Goal: Find specific fact: Find specific fact

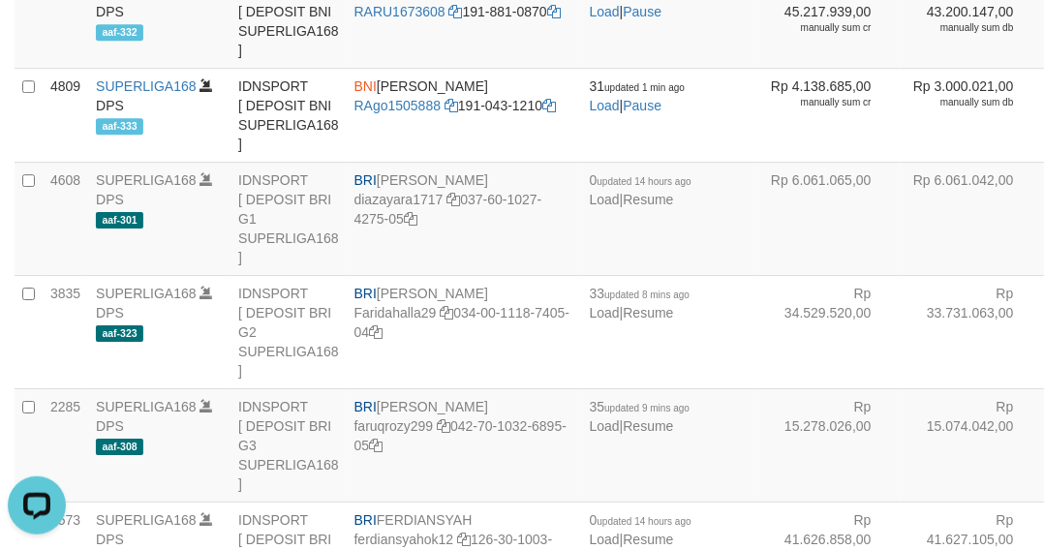
scroll to position [112, 0]
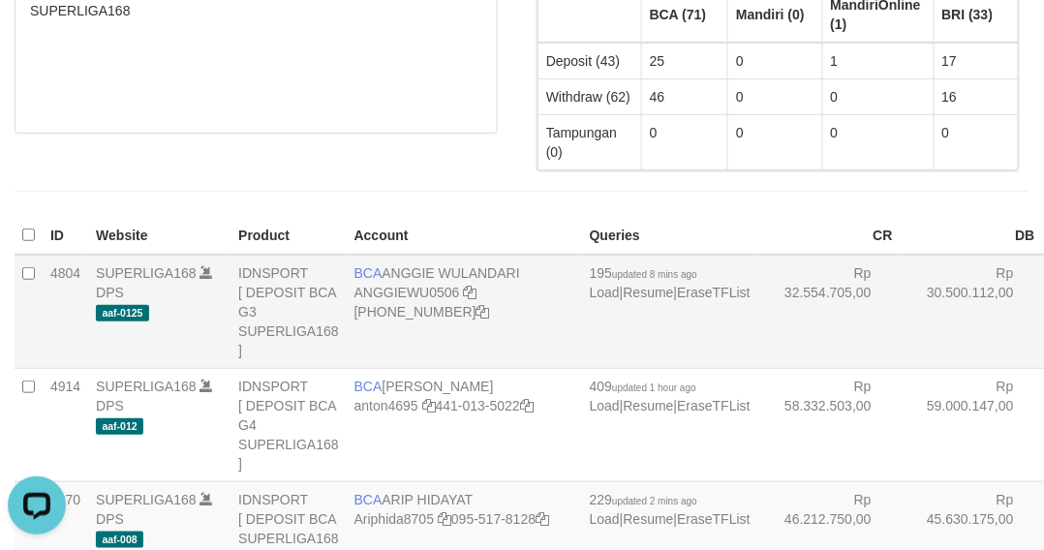
click at [392, 265] on td "BCA ANGGIE WULANDARI ANGGIEWU0506 406-221-3373" at bounding box center [464, 312] width 235 height 114
click at [392, 264] on td "BCA ANGGIE WULANDARI ANGGIEWU0506 406-221-3373" at bounding box center [464, 312] width 235 height 114
click at [391, 264] on td "BCA ANGGIE WULANDARI ANGGIEWU0506 406-221-3373" at bounding box center [464, 312] width 235 height 114
copy td "BCA ANGGIE WULANDARI"
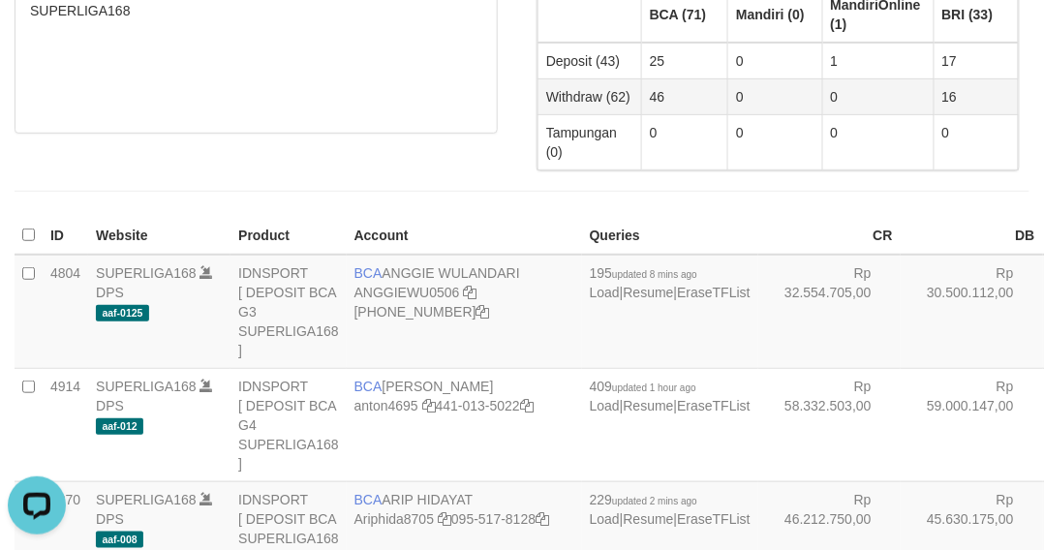
scroll to position [1930, 0]
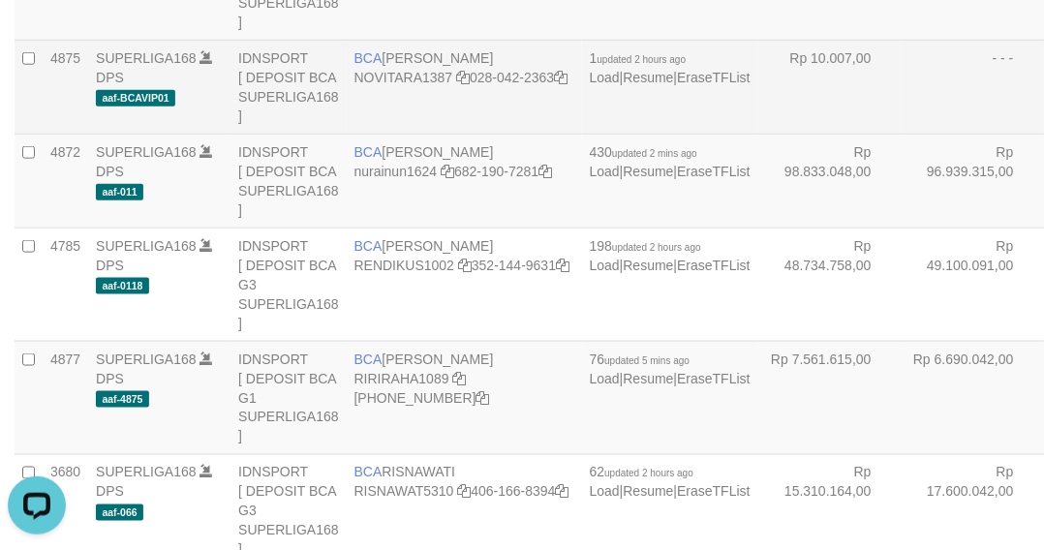
click at [900, 134] on td "- - -" at bounding box center [971, 87] width 142 height 94
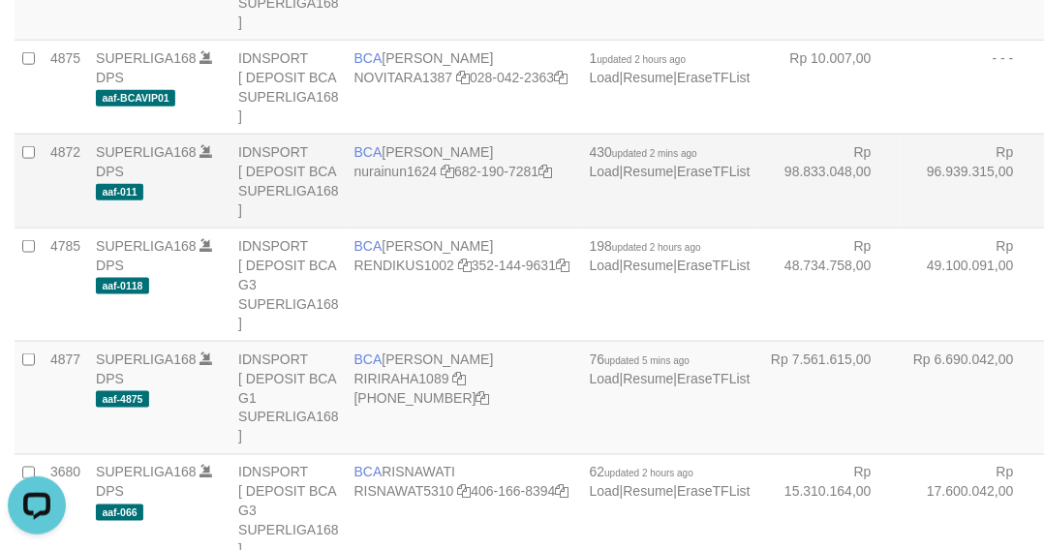
click at [89, 228] on td "SUPERLIGA168 DPS aaf-011" at bounding box center [159, 181] width 142 height 94
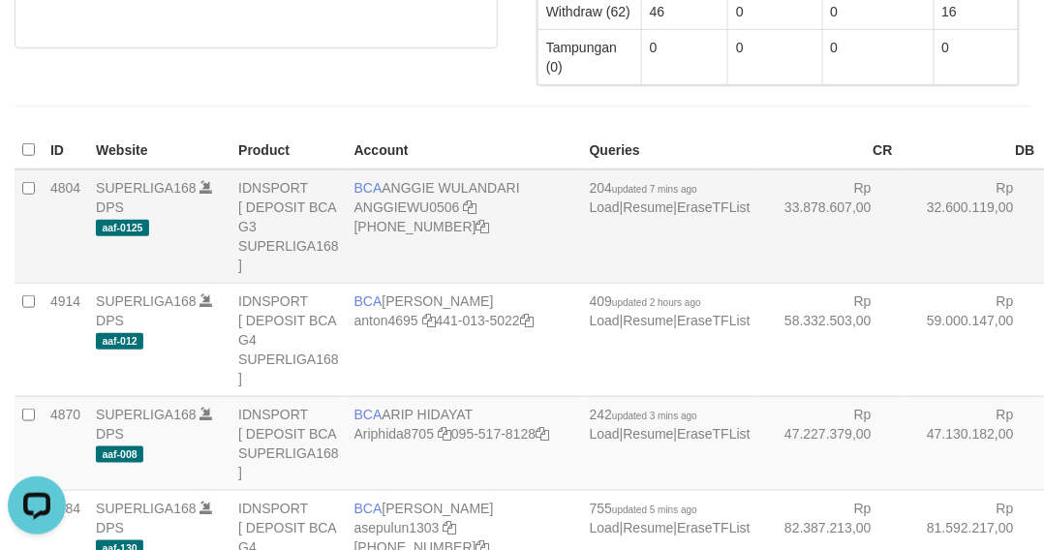
scroll to position [447, 0]
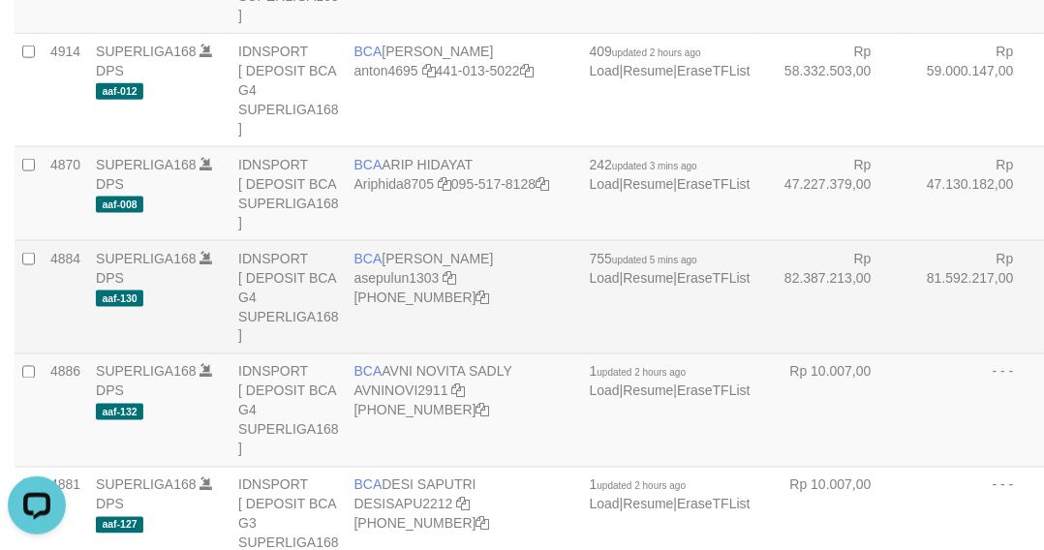
click at [391, 291] on td "BCA ASEP ULUNG SAPUTRA asepulun1303 406-228-1875" at bounding box center [464, 296] width 235 height 113
click at [391, 287] on td "BCA ASEP ULUNG SAPUTRA asepulun1303 406-228-1875" at bounding box center [464, 296] width 235 height 113
click at [391, 283] on td "BCA ASEP ULUNG SAPUTRA asepulun1303 406-228-1875" at bounding box center [464, 296] width 235 height 113
click at [389, 283] on td "BCA ASEP ULUNG SAPUTRA asepulun1303 406-228-1875" at bounding box center [464, 296] width 235 height 113
copy td "ASEP"
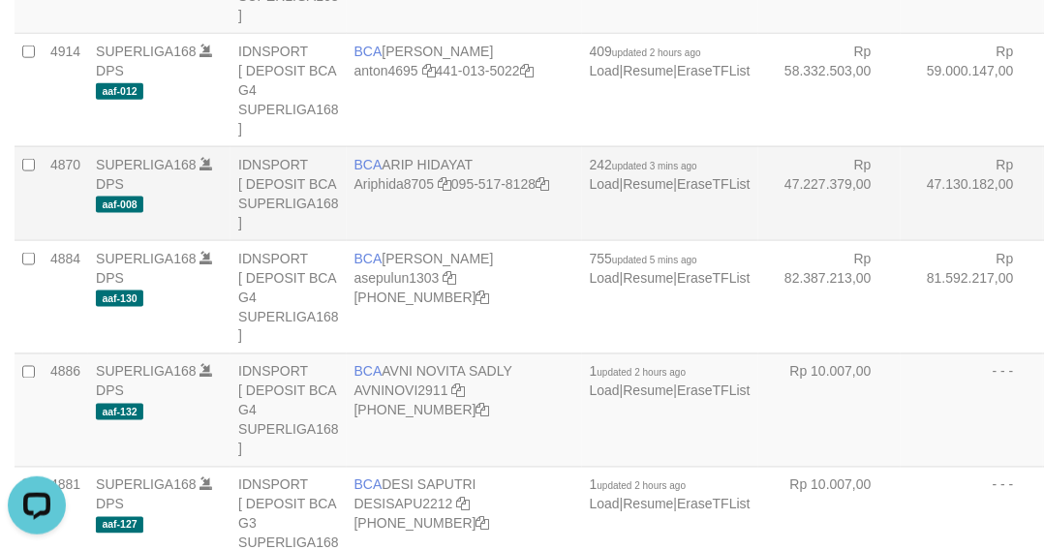
click at [361, 240] on td "BCA ARIP HIDAYAT Ariphida8705 095-517-8128" at bounding box center [464, 193] width 235 height 94
click at [360, 240] on td "BCA ARIP HIDAYAT Ariphida8705 095-517-8128" at bounding box center [464, 193] width 235 height 94
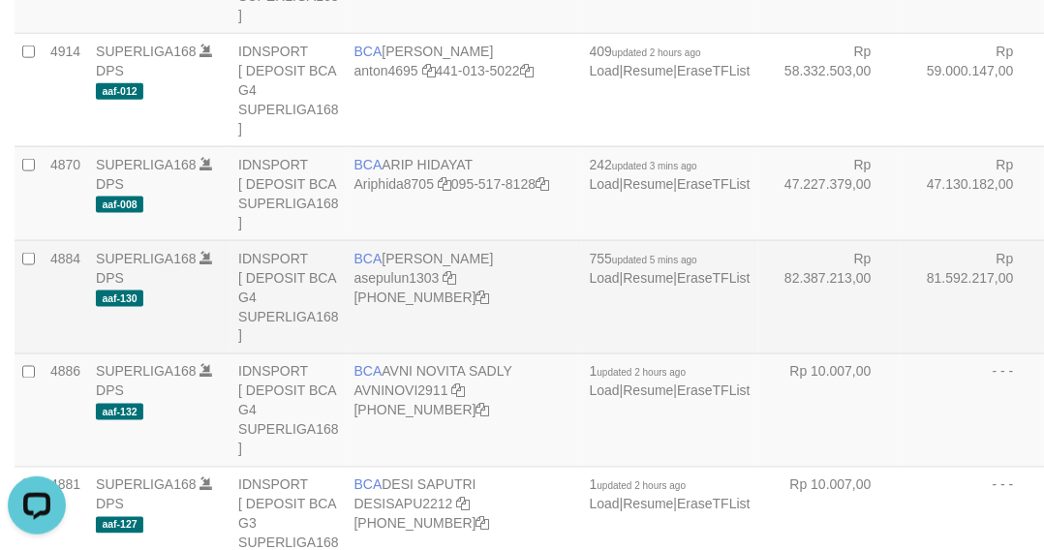
click at [366, 266] on span "BCA" at bounding box center [368, 258] width 28 height 15
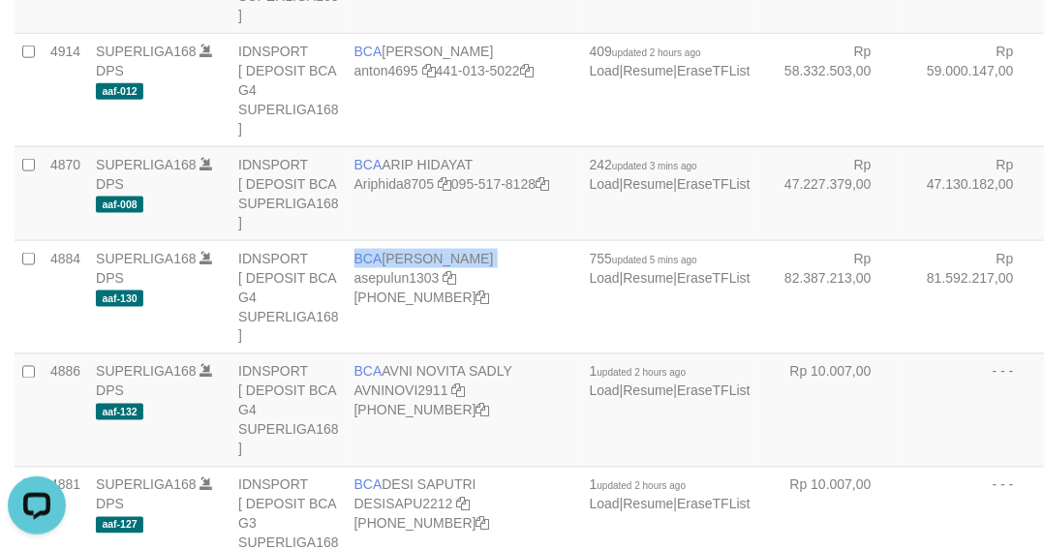
drag, startPoint x: 366, startPoint y: 284, endPoint x: 505, endPoint y: 563, distance: 312.6
click at [368, 266] on span "BCA" at bounding box center [368, 258] width 28 height 15
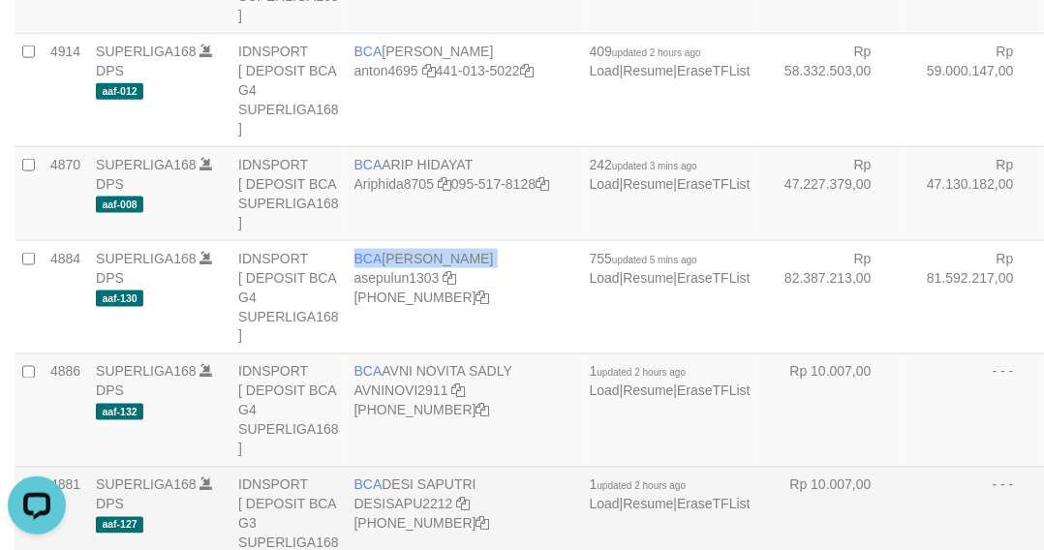
copy td "BCA ASEP ULUNG SAPUTRA"
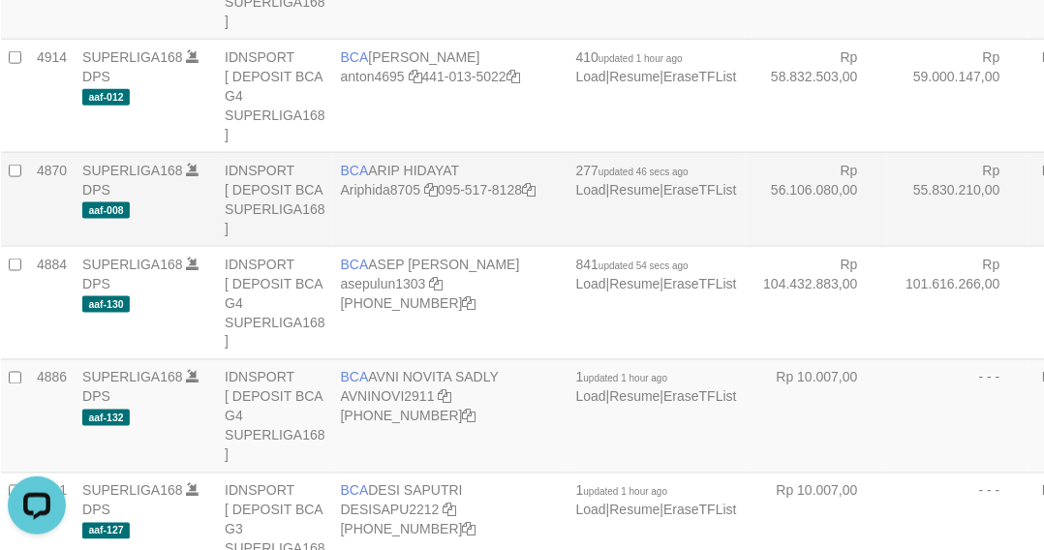
click at [887, 163] on td "Rp 55.830.210,00" at bounding box center [958, 199] width 142 height 94
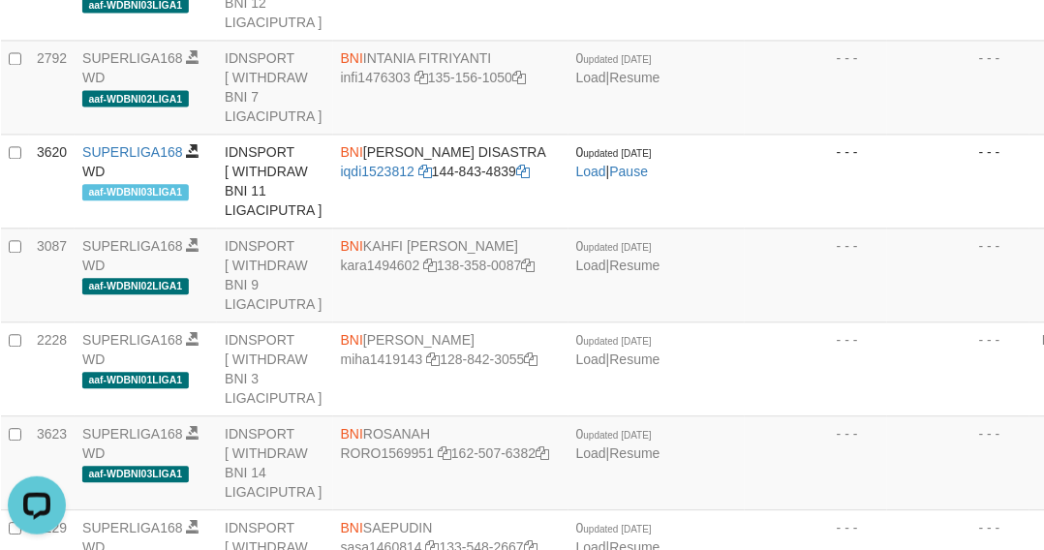
scroll to position [226, 14]
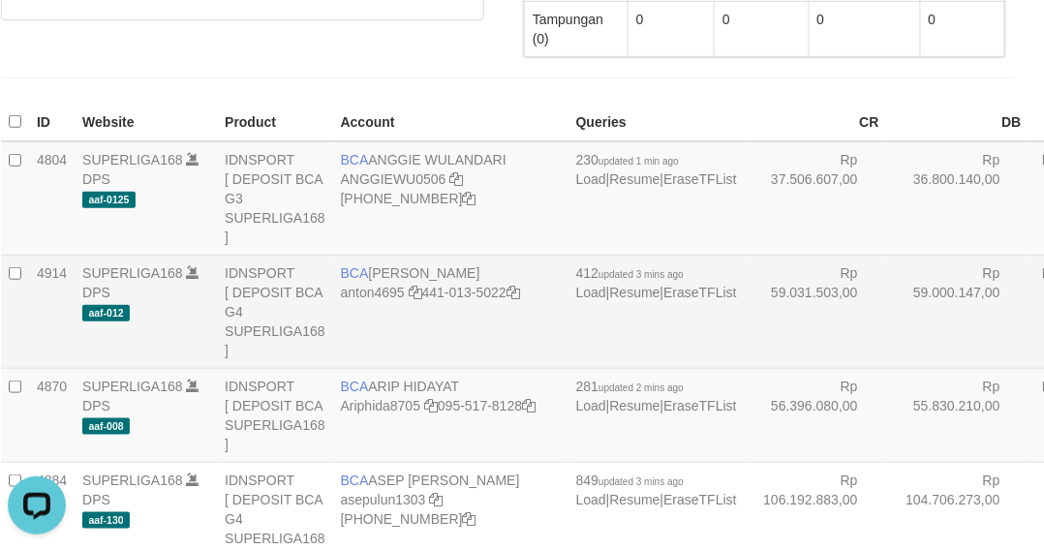
click at [384, 283] on td "BCA ANTON anton4695 441-013-5022" at bounding box center [450, 311] width 235 height 113
click at [383, 279] on td "BCA ANTON anton4695 441-013-5022" at bounding box center [450, 311] width 235 height 113
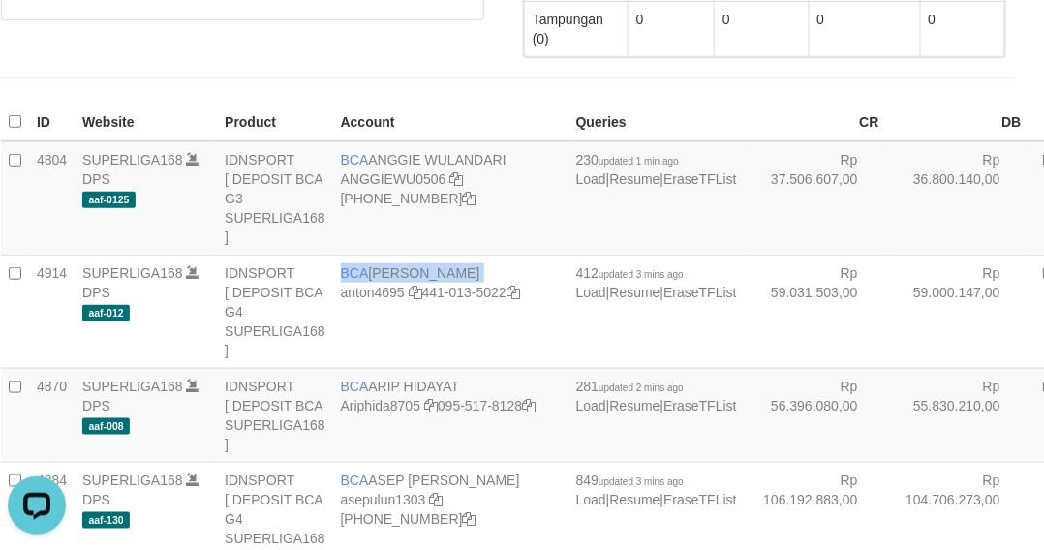
copy td "BCA ANTON"
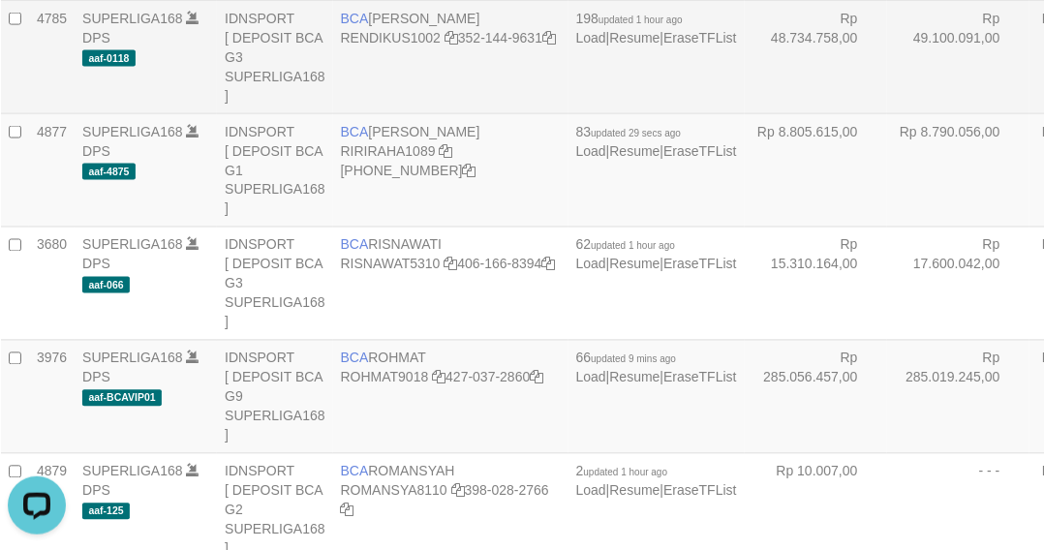
click at [745, 113] on td "Rp 48.734.758,00" at bounding box center [816, 56] width 142 height 113
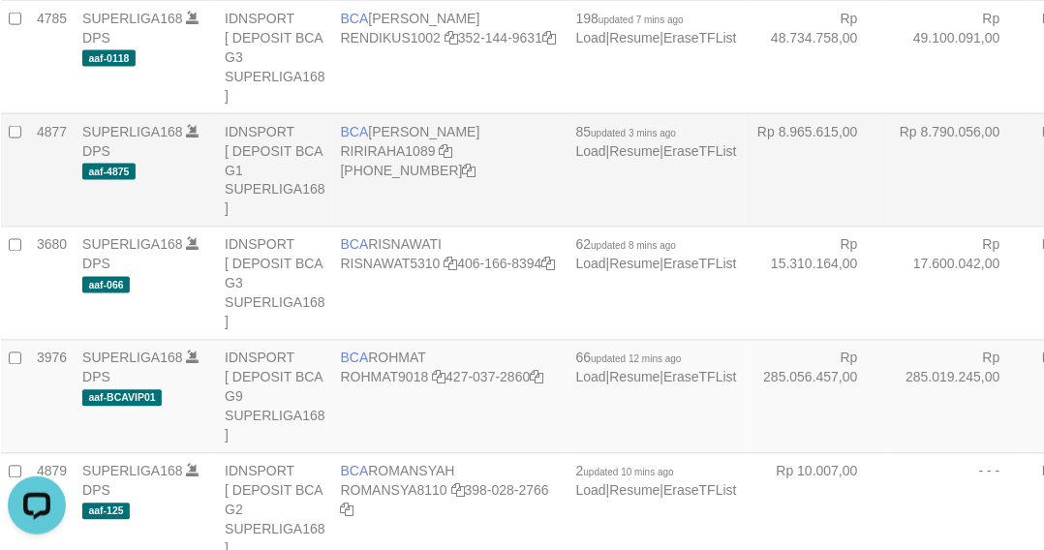
click at [395, 227] on td "BCA RIRI RAHAYU RIRIRAHA1089 406-228-1611" at bounding box center [450, 169] width 235 height 113
click at [391, 227] on td "BCA RIRI RAHAYU RIRIRAHA1089 406-228-1611" at bounding box center [450, 169] width 235 height 113
copy td "BCA RIRI RAHAYU"
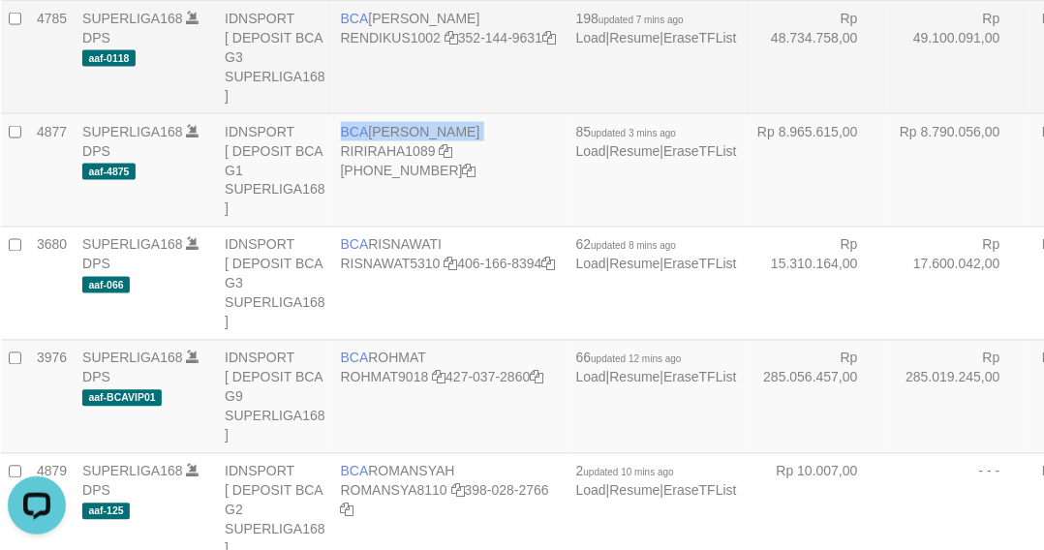
click at [887, 113] on td "Rp 49.100.091,00" at bounding box center [958, 56] width 142 height 113
